Goal: Task Accomplishment & Management: Complete application form

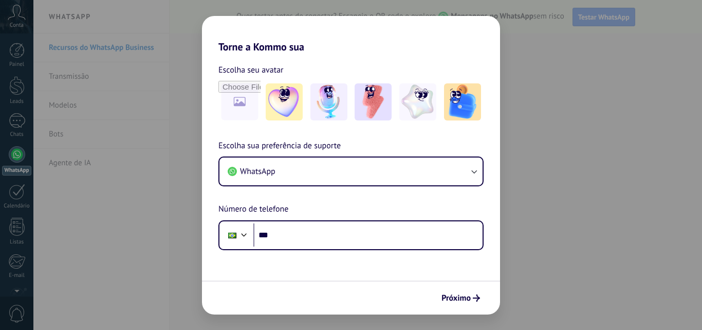
click at [535, 160] on div "Torne a Kommo sua Escolha seu avatar Escolha sua preferência de suporte WhatsAp…" at bounding box center [351, 165] width 702 height 330
click at [465, 297] on span "Próximo" at bounding box center [456, 297] width 29 height 7
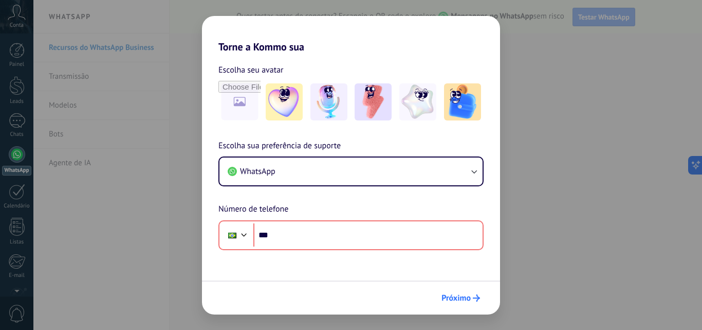
click at [456, 298] on span "Próximo" at bounding box center [456, 297] width 29 height 7
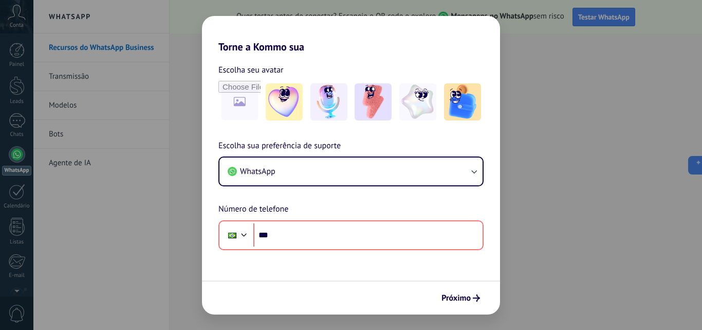
click at [568, 56] on div "Torne a Kommo sua Escolha seu avatar Escolha sua preferência de suporte WhatsAp…" at bounding box center [351, 165] width 702 height 330
click at [563, 60] on div "Torne a Kommo sua Escolha seu avatar Escolha sua preferência de suporte WhatsAp…" at bounding box center [351, 165] width 702 height 330
click at [67, 74] on div "Torne a Kommo sua Escolha seu avatar Escolha sua preferência de suporte WhatsAp…" at bounding box center [351, 165] width 702 height 330
drag, startPoint x: 67, startPoint y: 84, endPoint x: 88, endPoint y: 147, distance: 66.8
click at [67, 93] on div "Torne a Kommo sua Escolha seu avatar Escolha sua preferência de suporte WhatsAp…" at bounding box center [351, 165] width 702 height 330
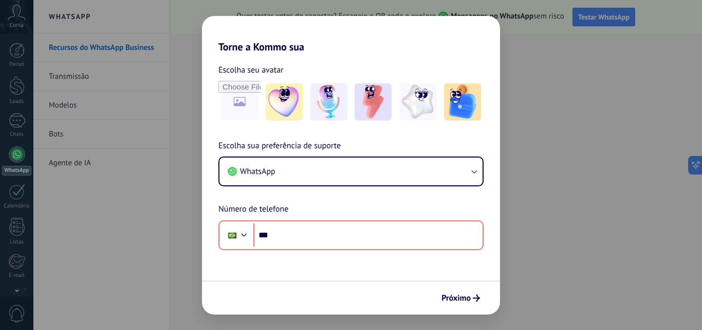
click at [88, 147] on div "Torne a Kommo sua Escolha seu avatar Escolha sua preferência de suporte WhatsAp…" at bounding box center [351, 165] width 702 height 330
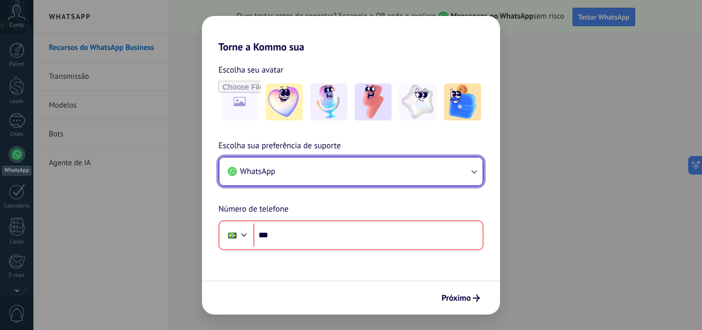
click at [249, 170] on span "WhatsApp" at bounding box center [257, 171] width 35 height 10
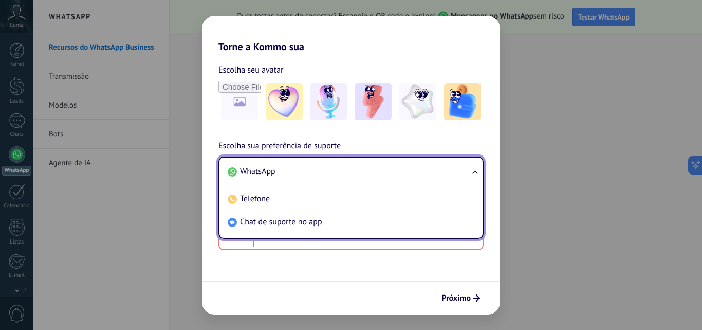
click at [555, 41] on div "Torne a Kommo sua Escolha seu avatar Escolha sua preferência de suporte WhatsAp…" at bounding box center [351, 165] width 702 height 330
